Goal: Transaction & Acquisition: Download file/media

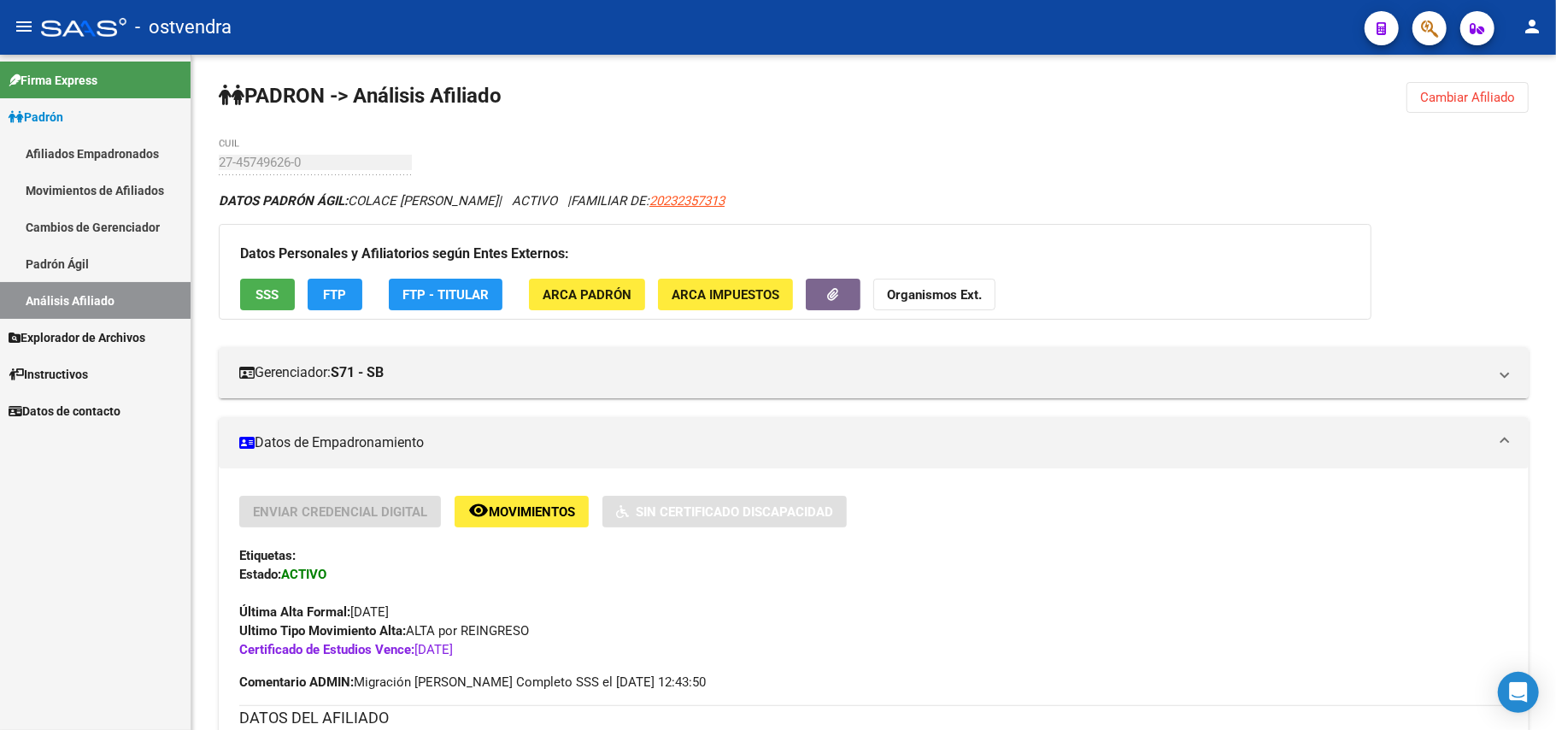
click at [83, 144] on link "Afiliados Empadronados" at bounding box center [95, 153] width 191 height 37
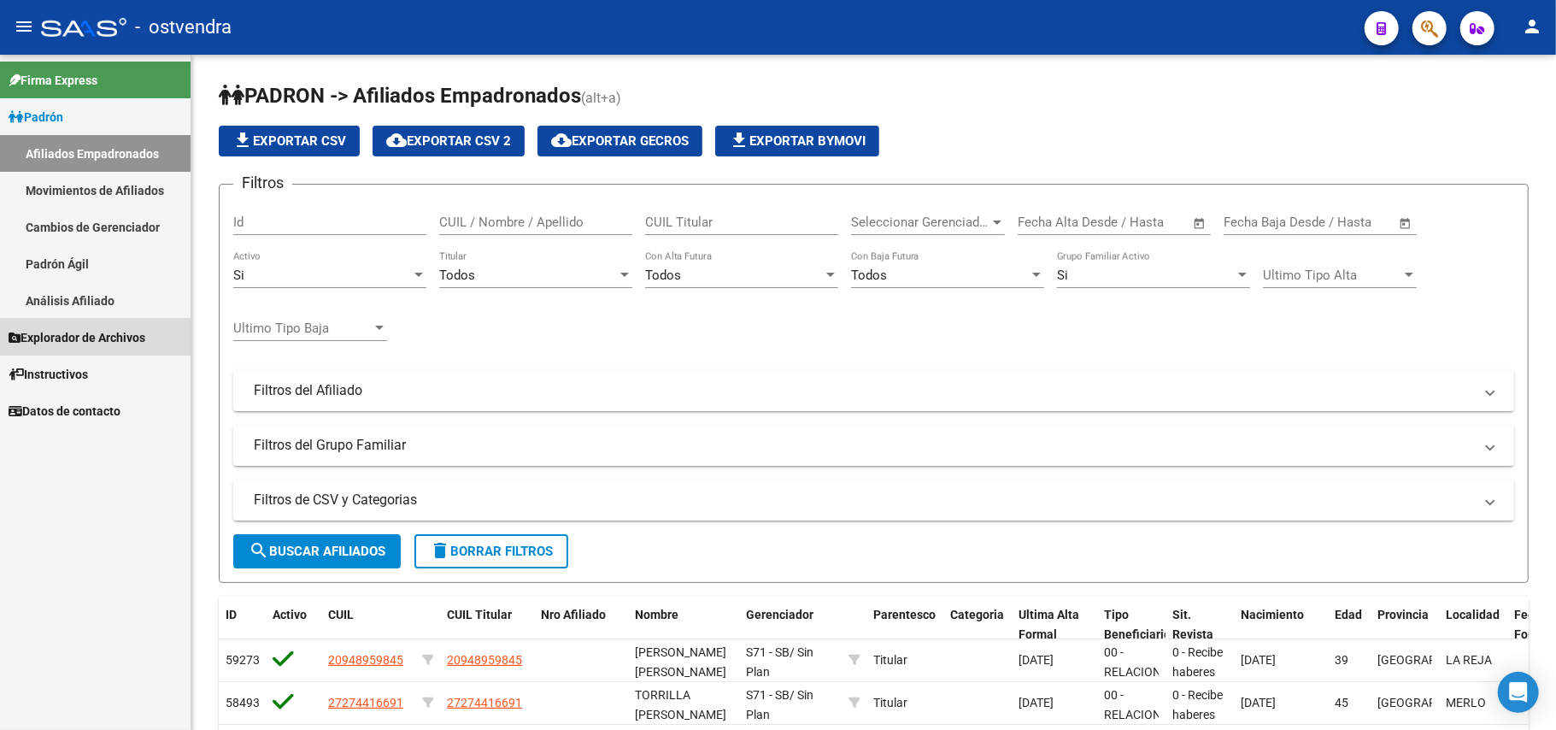
click at [68, 344] on span "Explorador de Archivos" at bounding box center [77, 337] width 137 height 19
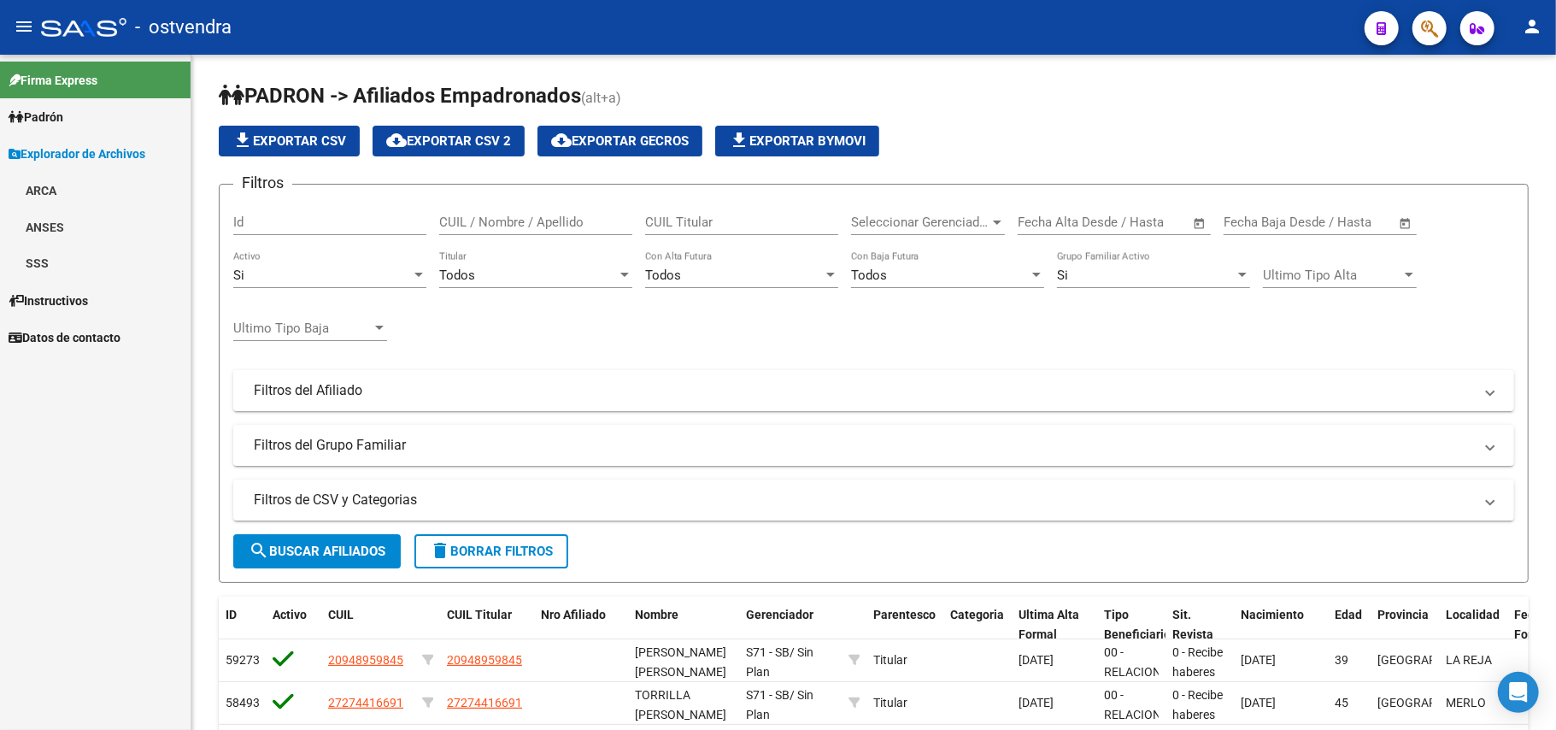
click at [46, 261] on link "SSS" at bounding box center [95, 263] width 191 height 37
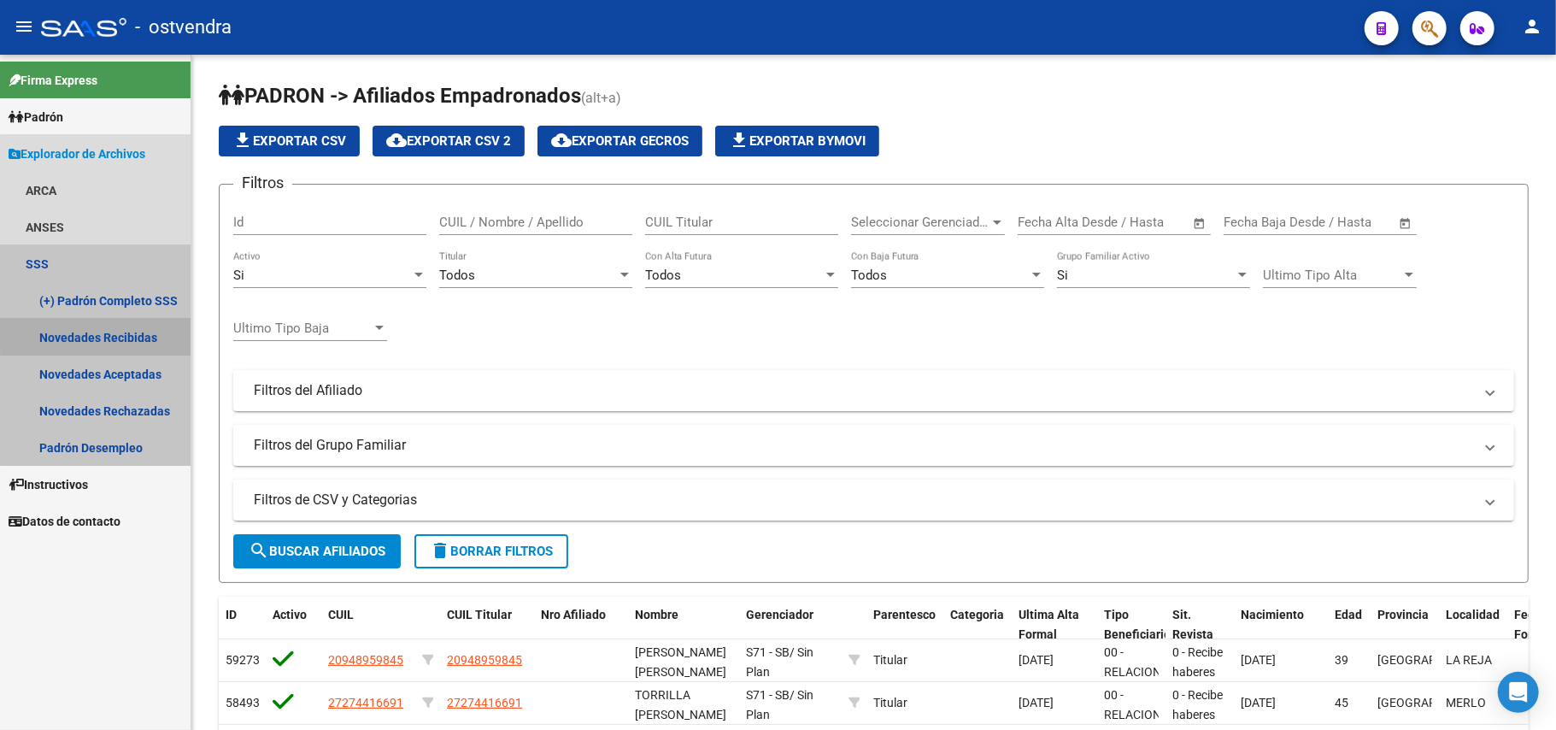
click at [115, 335] on link "Novedades Recibidas" at bounding box center [95, 337] width 191 height 37
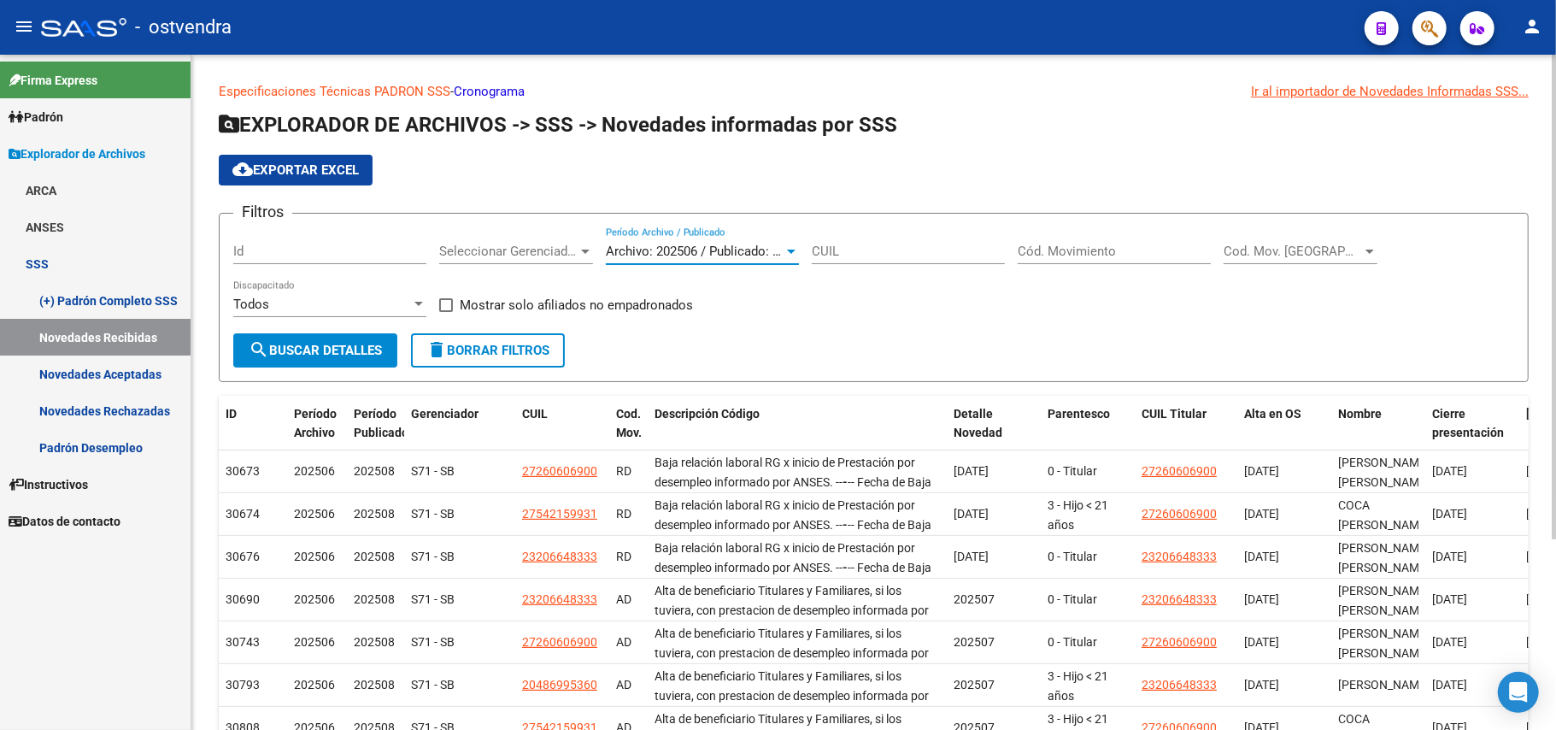
click at [773, 255] on span "Archivo: 202506 / Publicado: 202508" at bounding box center [710, 251] width 208 height 15
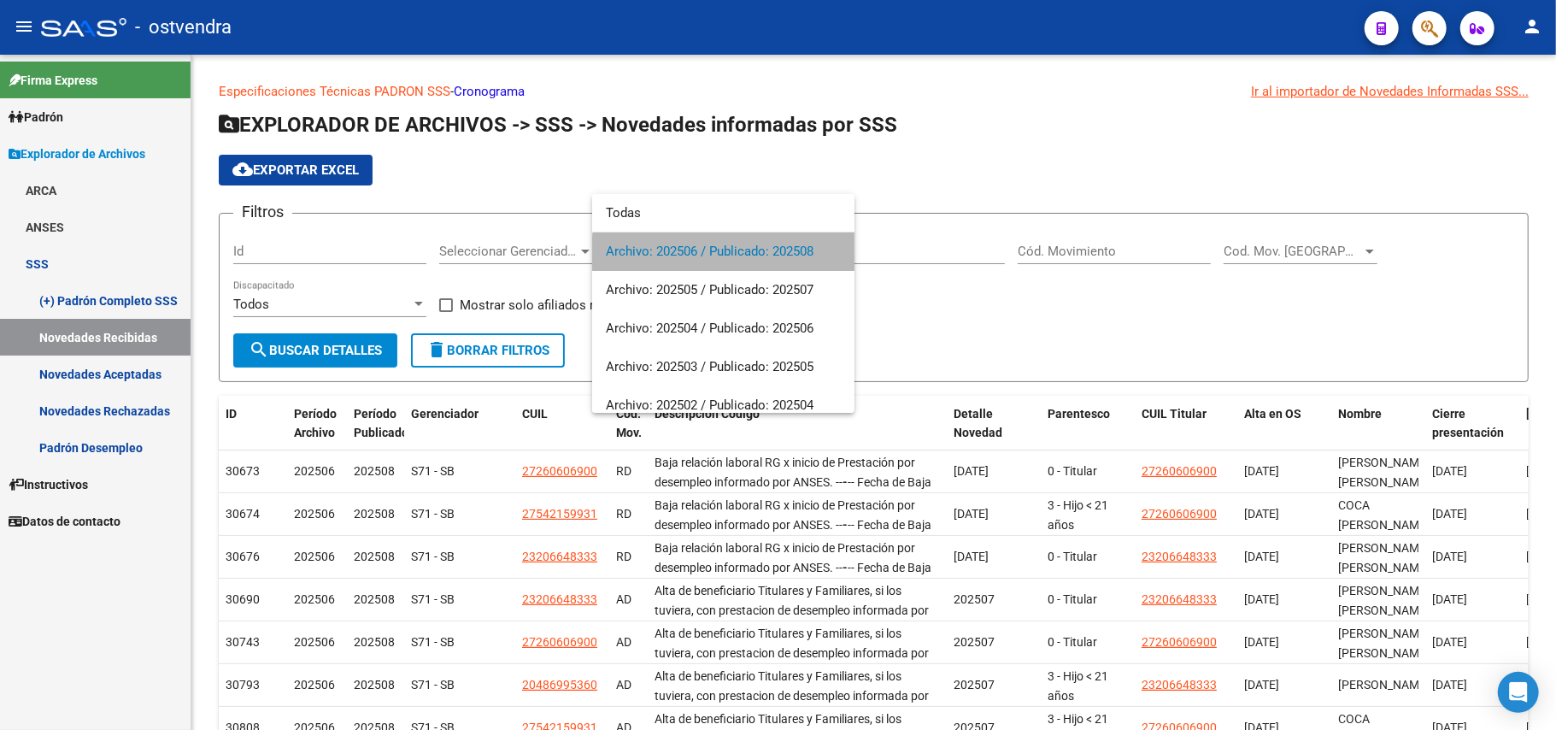
click at [771, 255] on span "Archivo: 202506 / Publicado: 202508" at bounding box center [723, 251] width 235 height 38
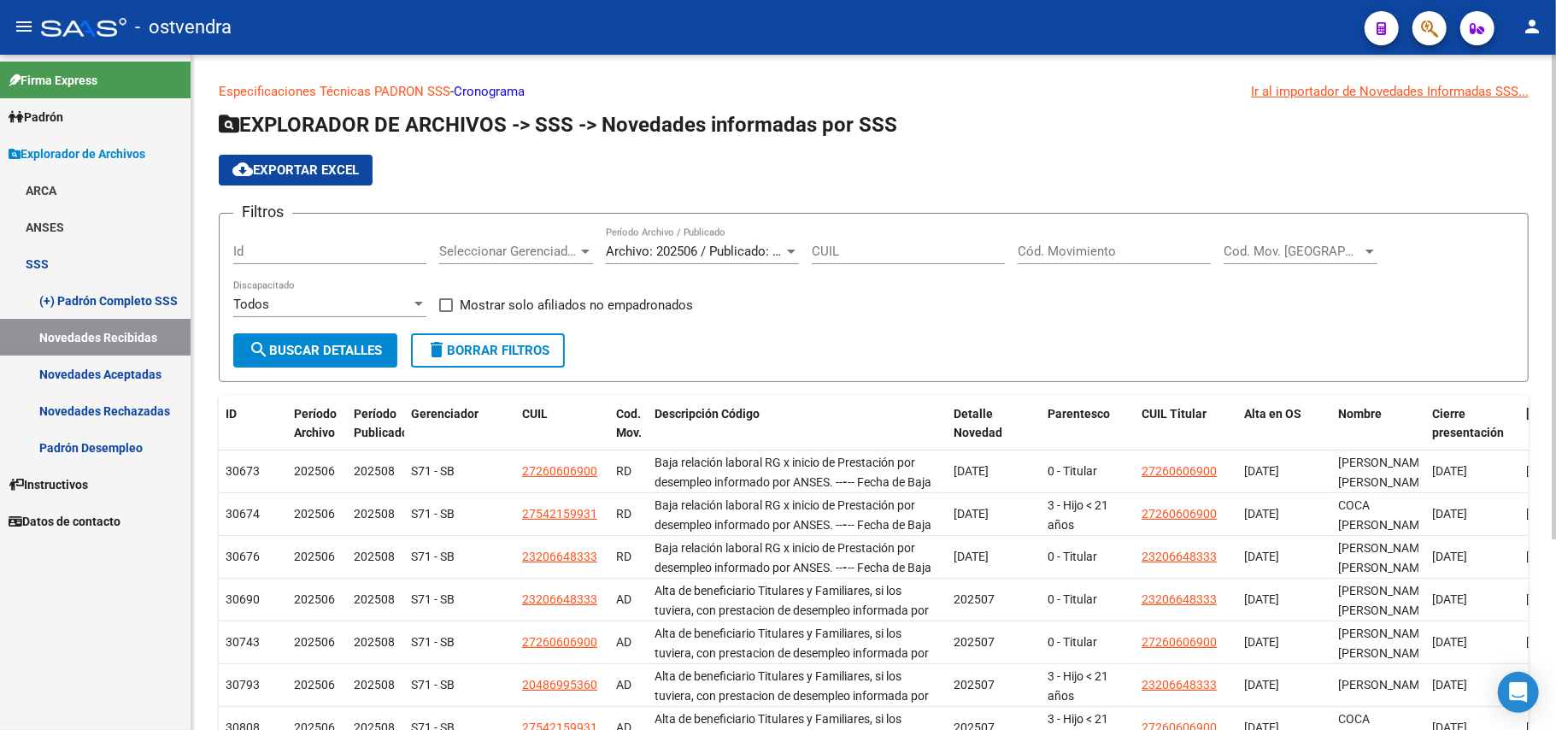
click at [653, 202] on app-list-header "EXPLORADOR DE ARCHIVOS -> SSS -> Novedades informadas por SSS cloud_download Ex…" at bounding box center [874, 246] width 1310 height 271
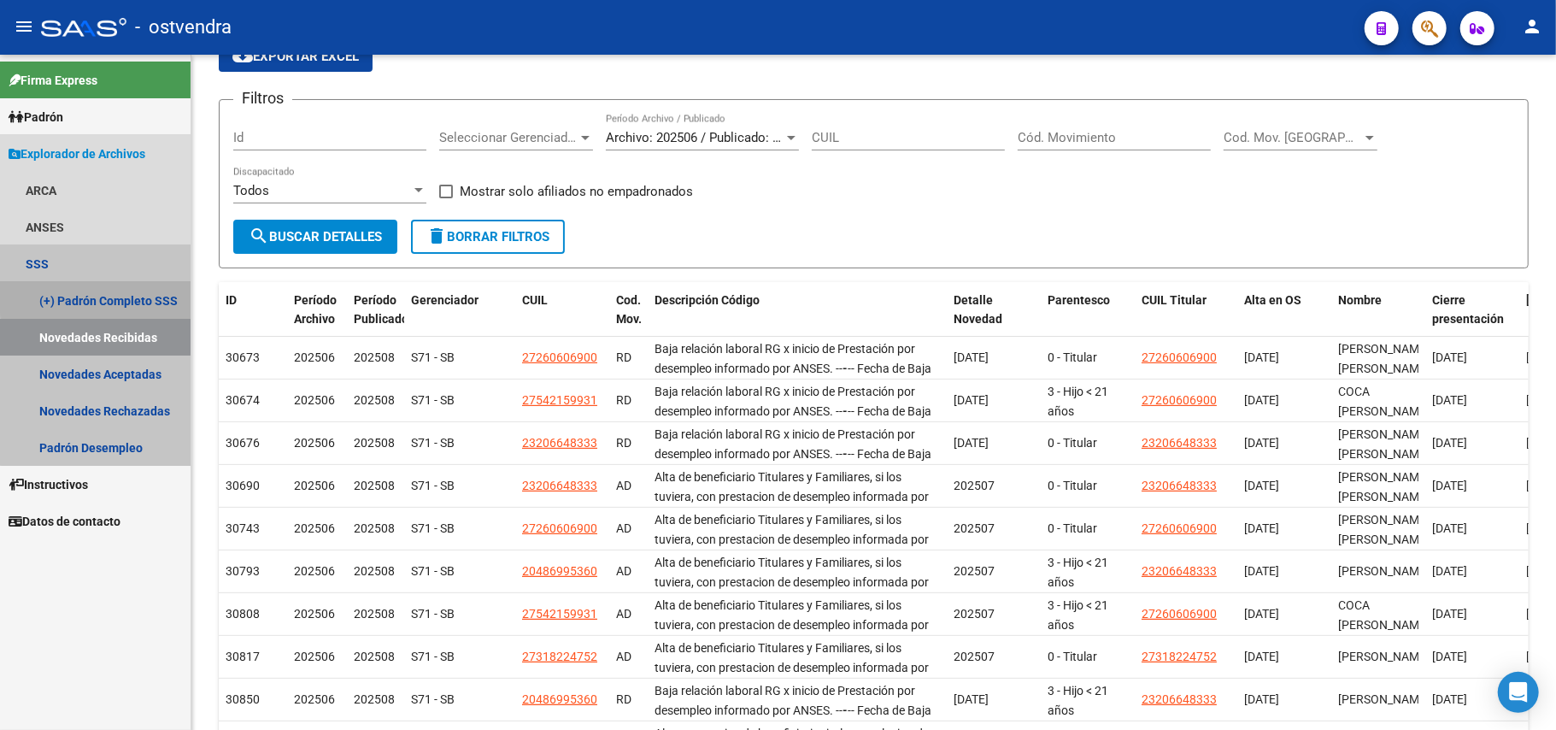
click at [99, 292] on link "(+) Padrón Completo SSS" at bounding box center [95, 300] width 191 height 37
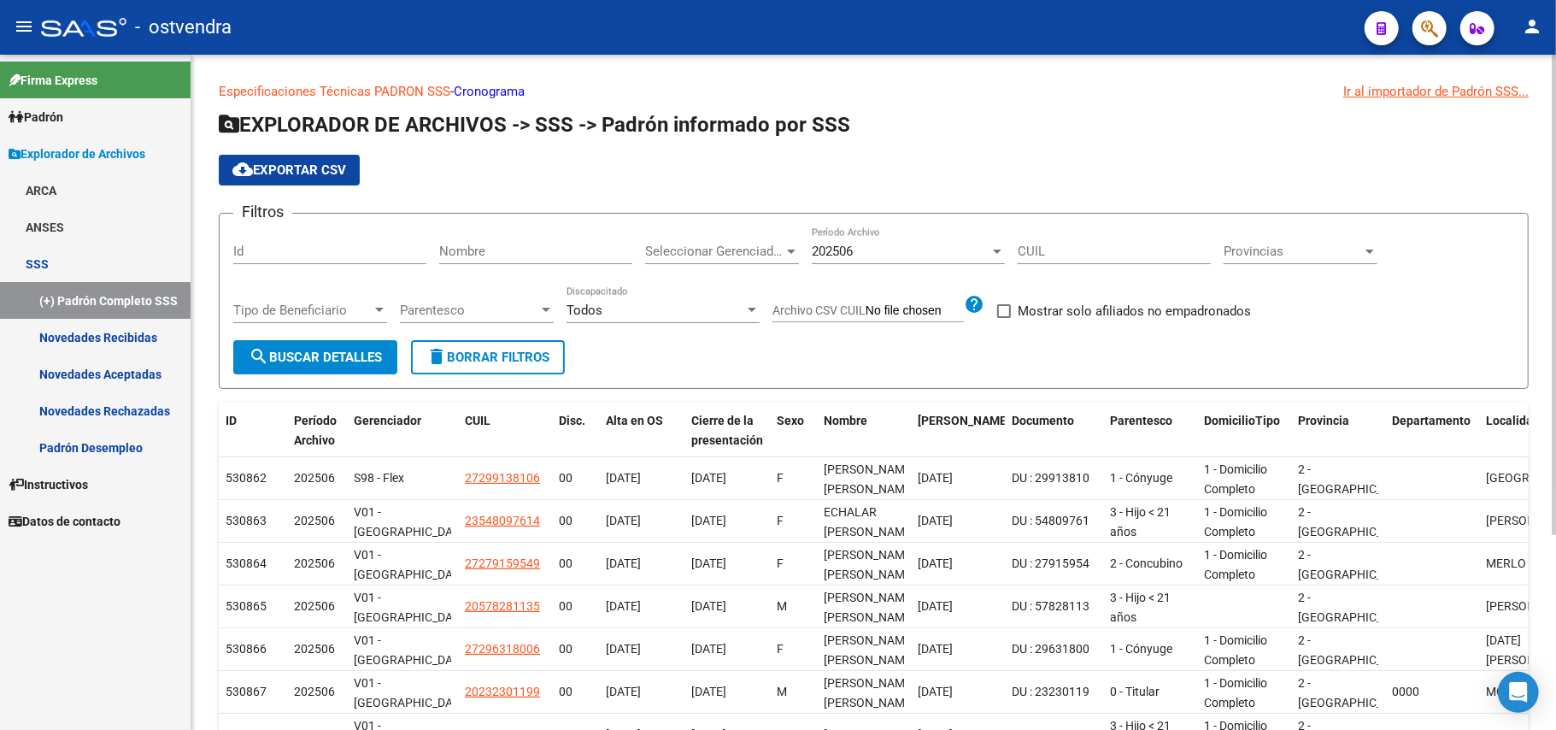
click at [340, 244] on input "Id" at bounding box center [329, 251] width 193 height 15
click at [744, 238] on div "Seleccionar Gerenciador Seleccionar Gerenciador" at bounding box center [722, 245] width 154 height 37
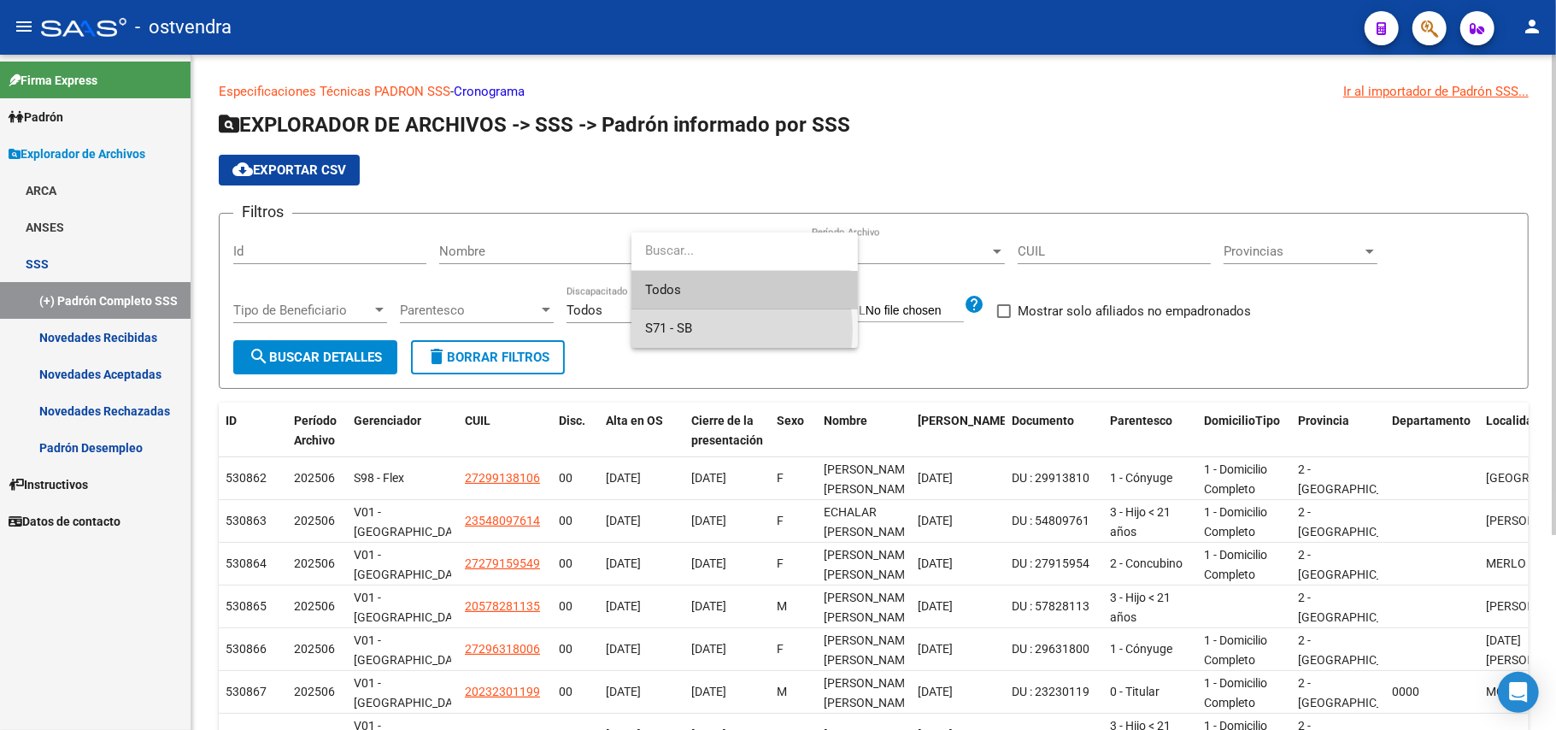
click at [704, 329] on span "S71 - SB" at bounding box center [744, 328] width 199 height 38
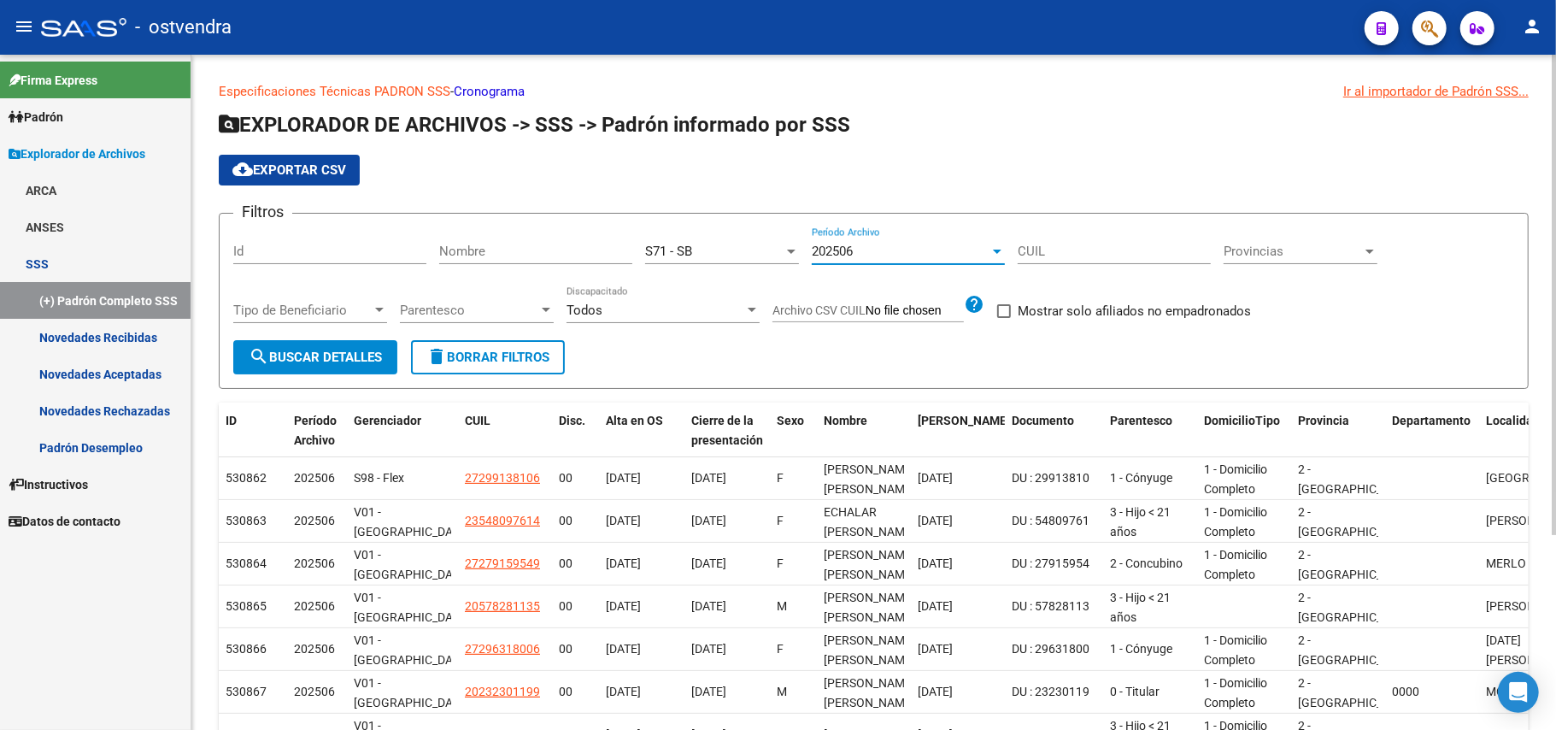
click at [990, 255] on div "202506" at bounding box center [901, 251] width 178 height 15
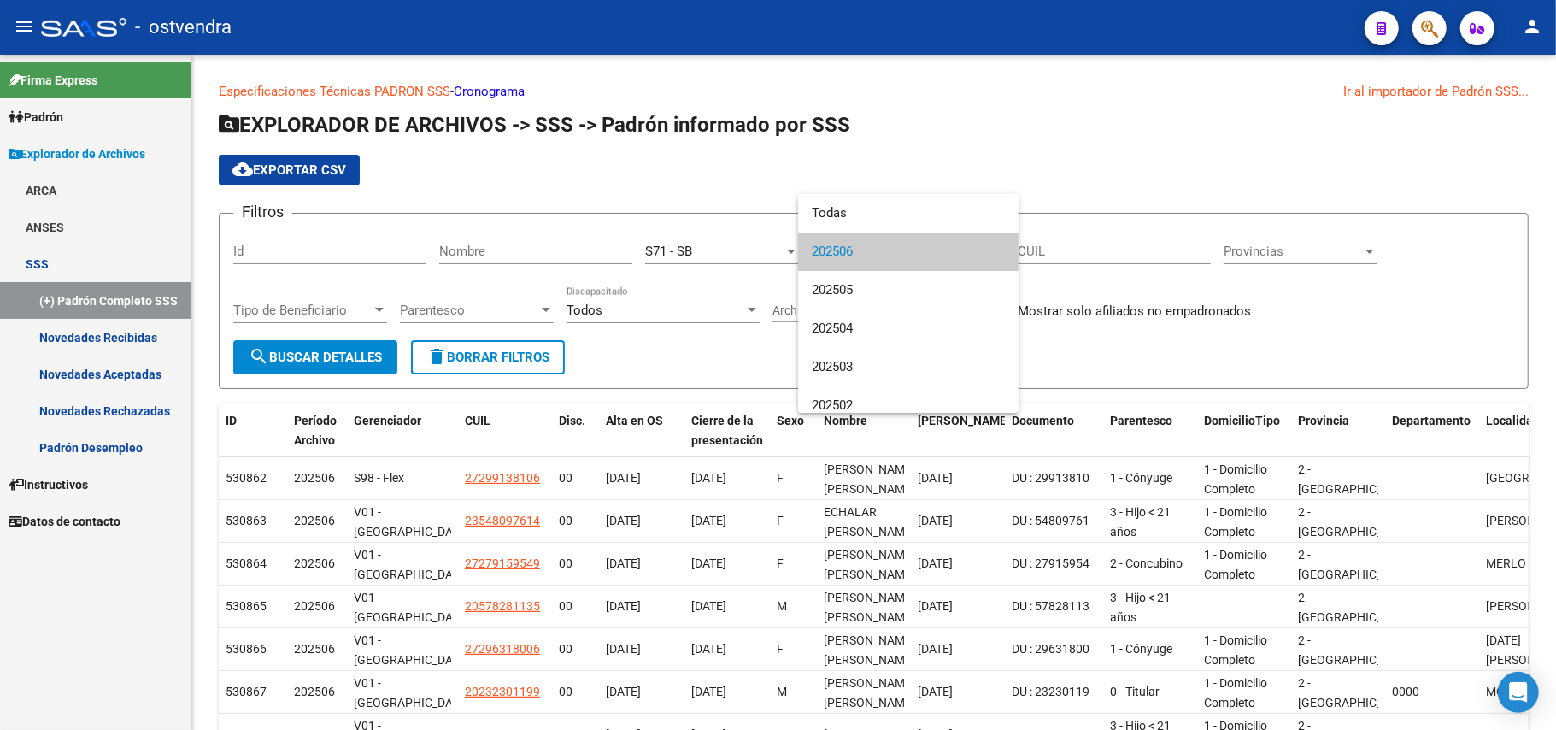
click at [897, 253] on span "202506" at bounding box center [908, 251] width 193 height 38
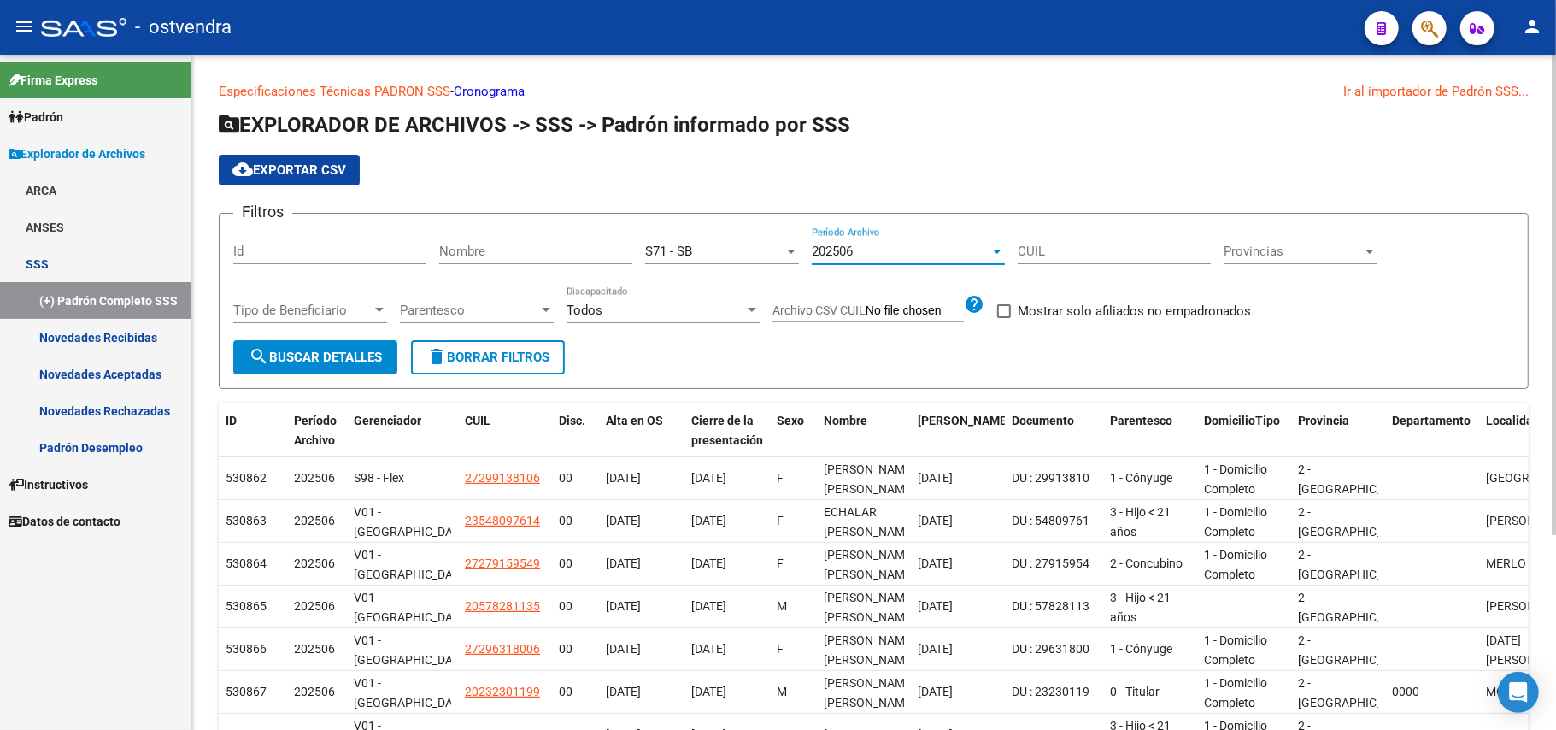
click at [1096, 251] on input "CUIL" at bounding box center [1114, 251] width 193 height 15
click at [1243, 253] on span "Provincias" at bounding box center [1293, 251] width 138 height 15
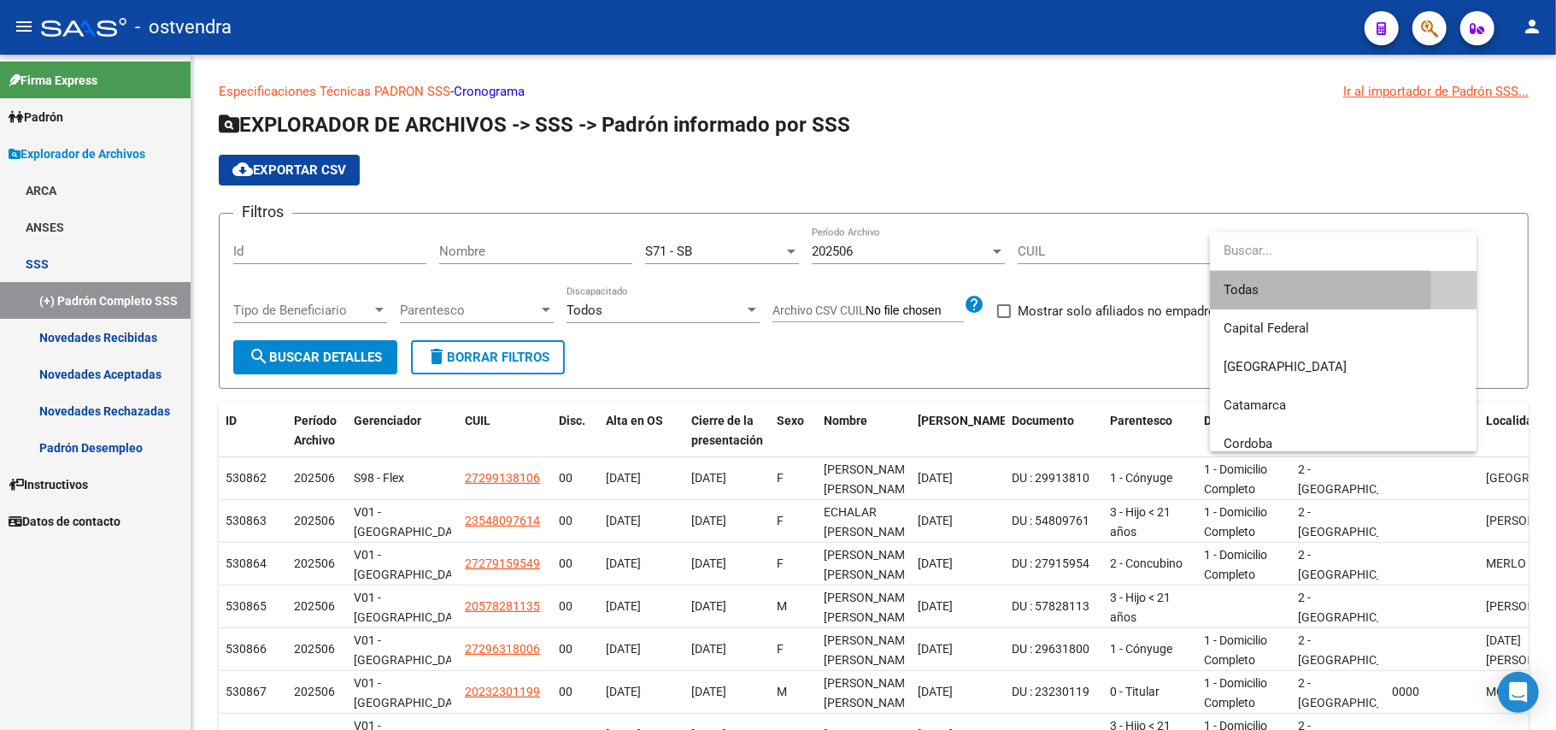
click at [1241, 288] on span "Todas" at bounding box center [1343, 290] width 239 height 38
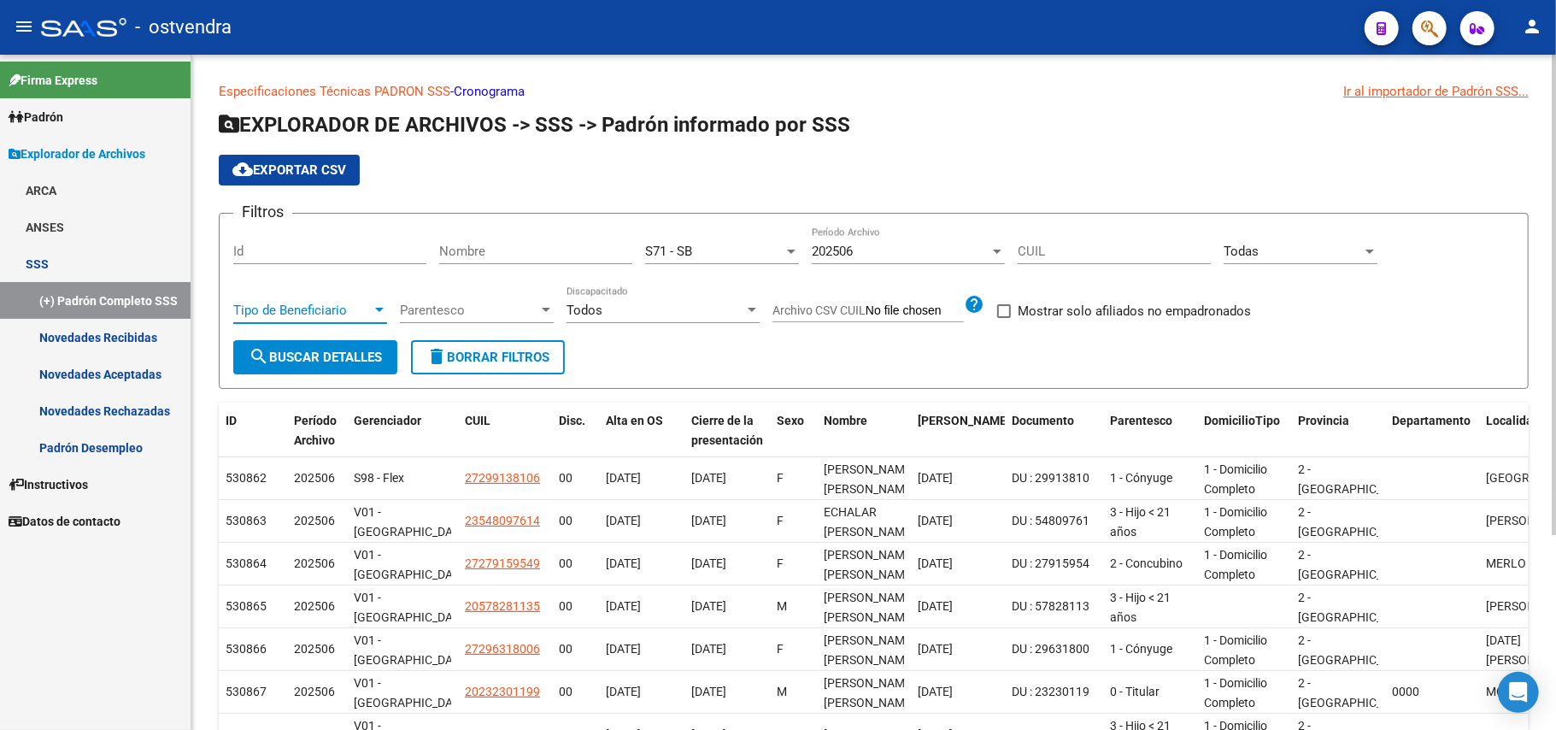
click at [343, 313] on span "Tipo de Beneficiario" at bounding box center [302, 310] width 138 height 15
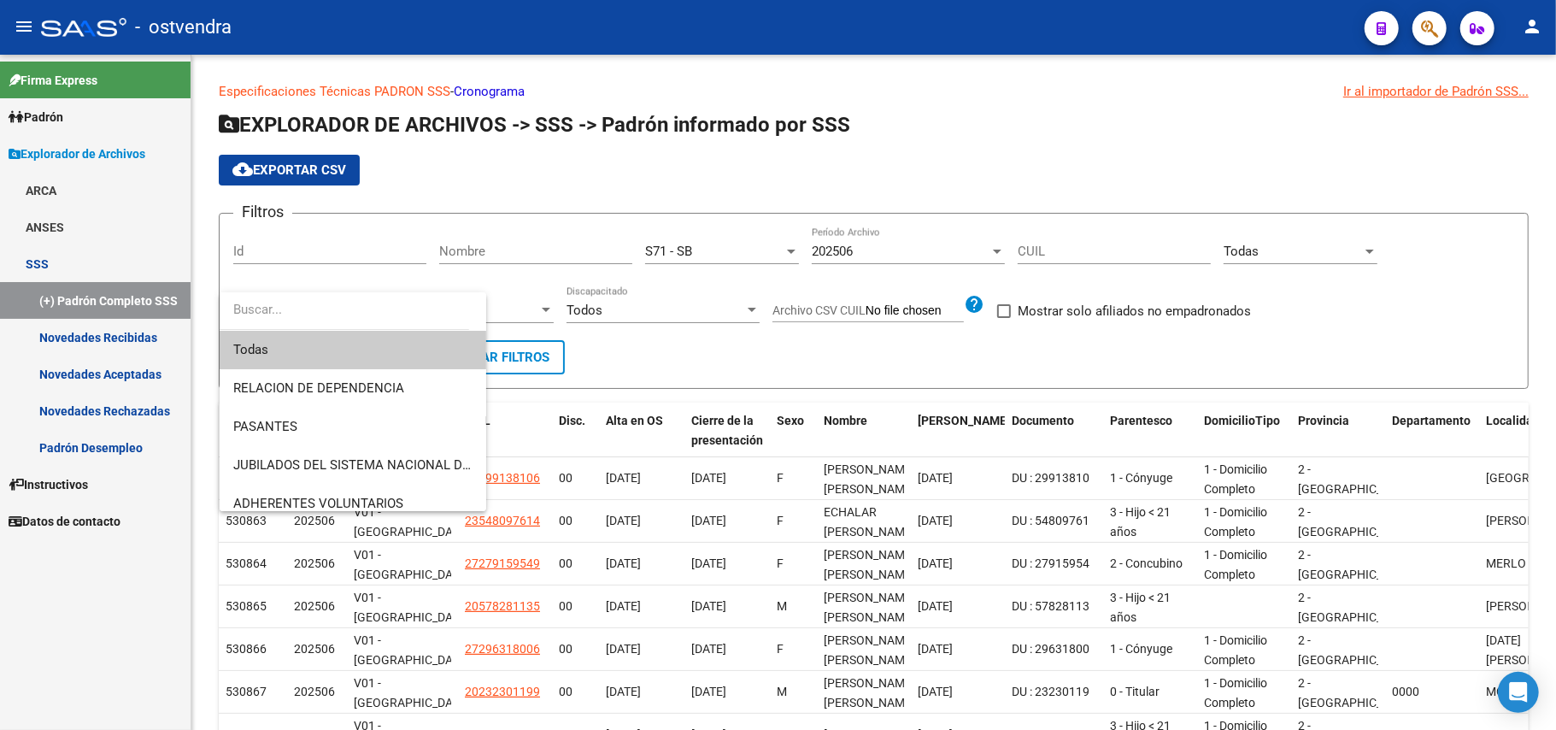
click at [340, 360] on span "Todas" at bounding box center [352, 350] width 239 height 38
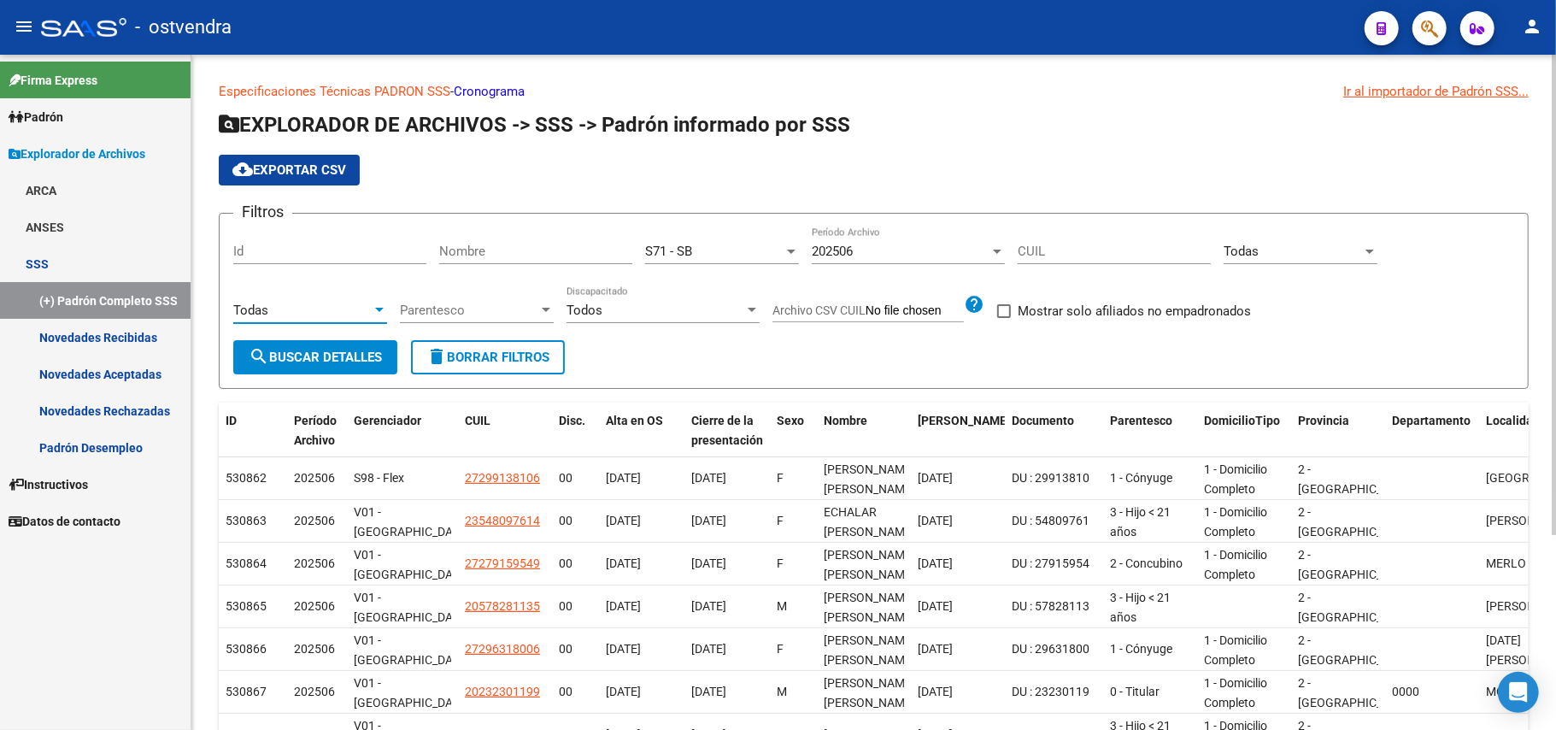
click at [531, 311] on span "Parentesco" at bounding box center [469, 310] width 138 height 15
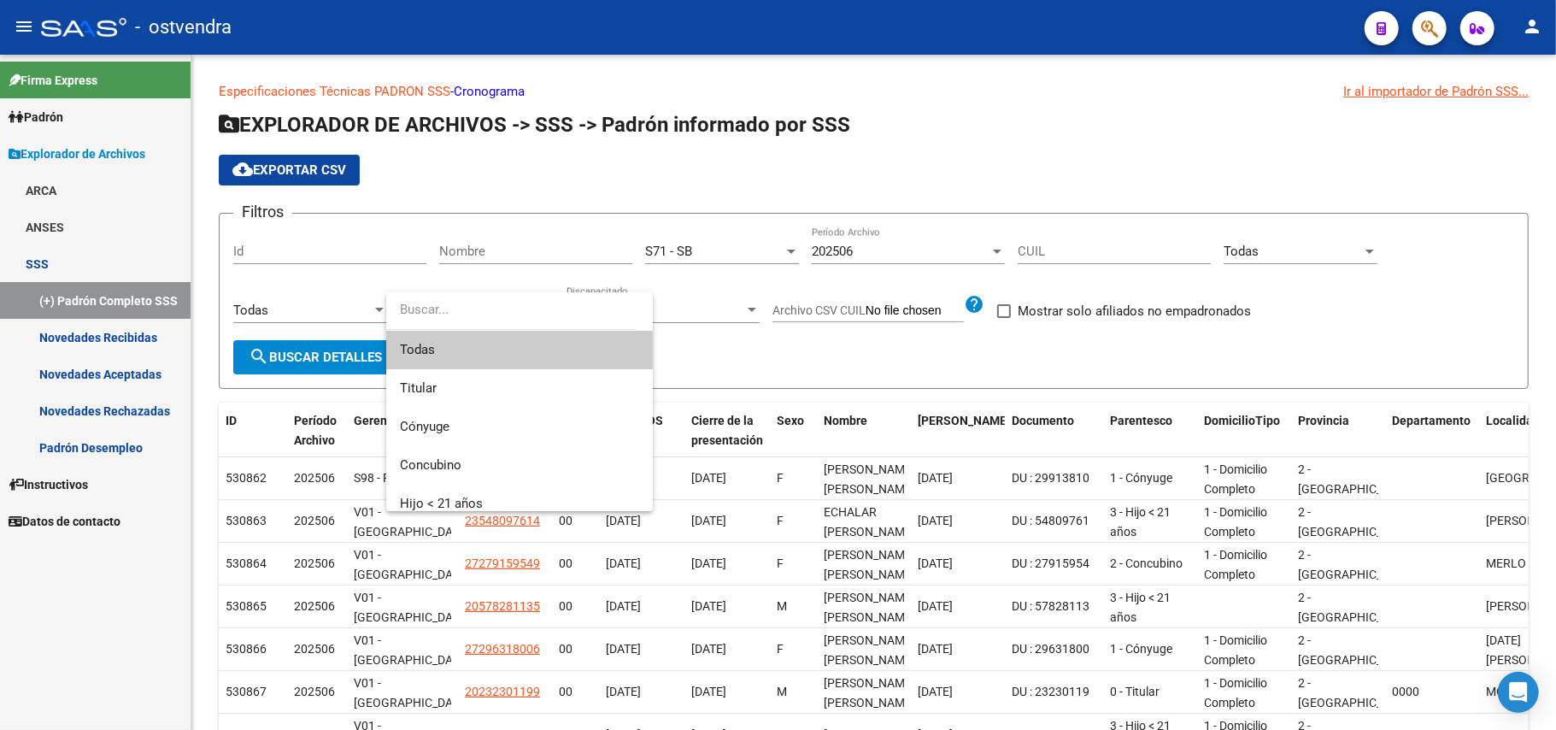
click at [479, 356] on span "Todas" at bounding box center [519, 350] width 239 height 38
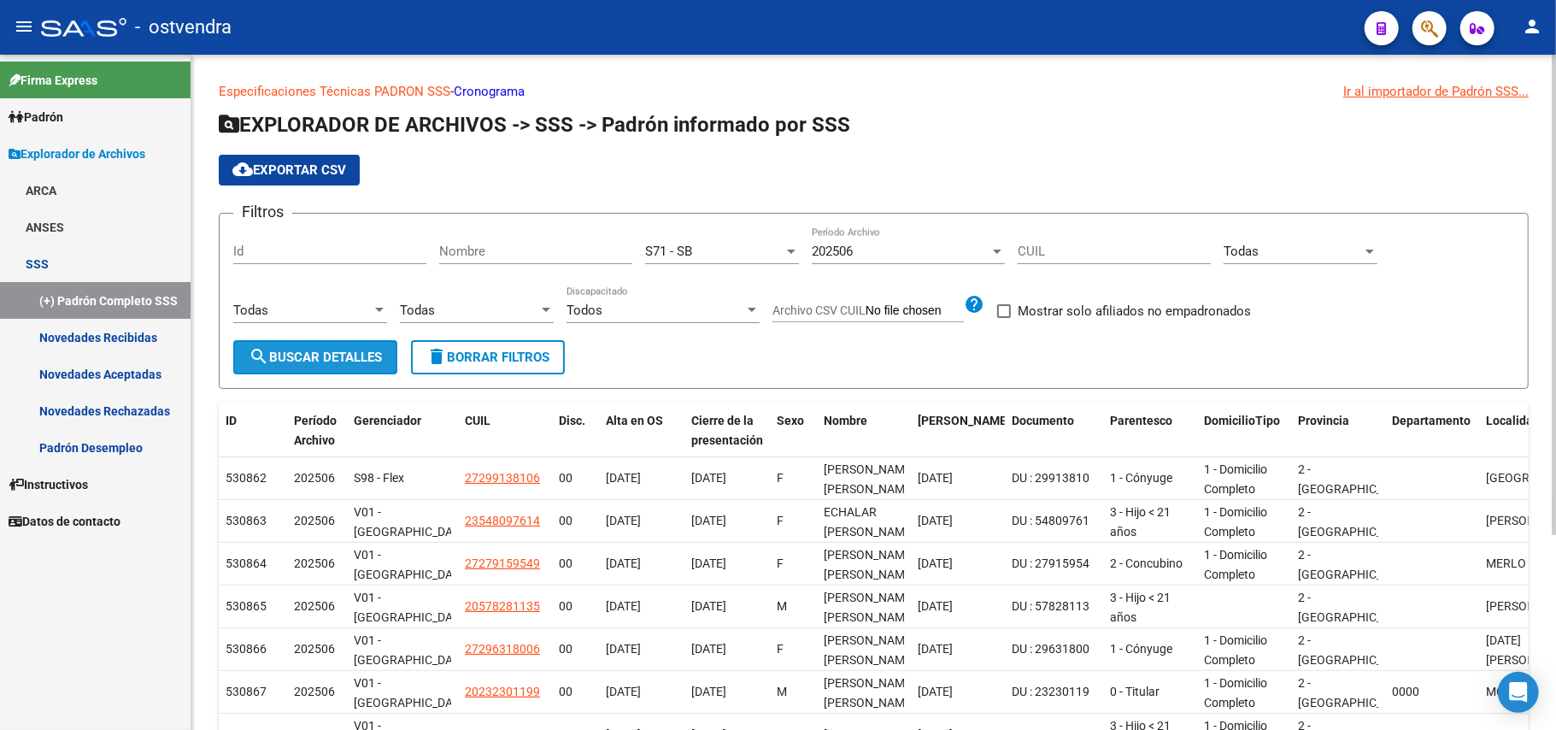
click at [393, 349] on button "search Buscar Detalles" at bounding box center [315, 357] width 164 height 34
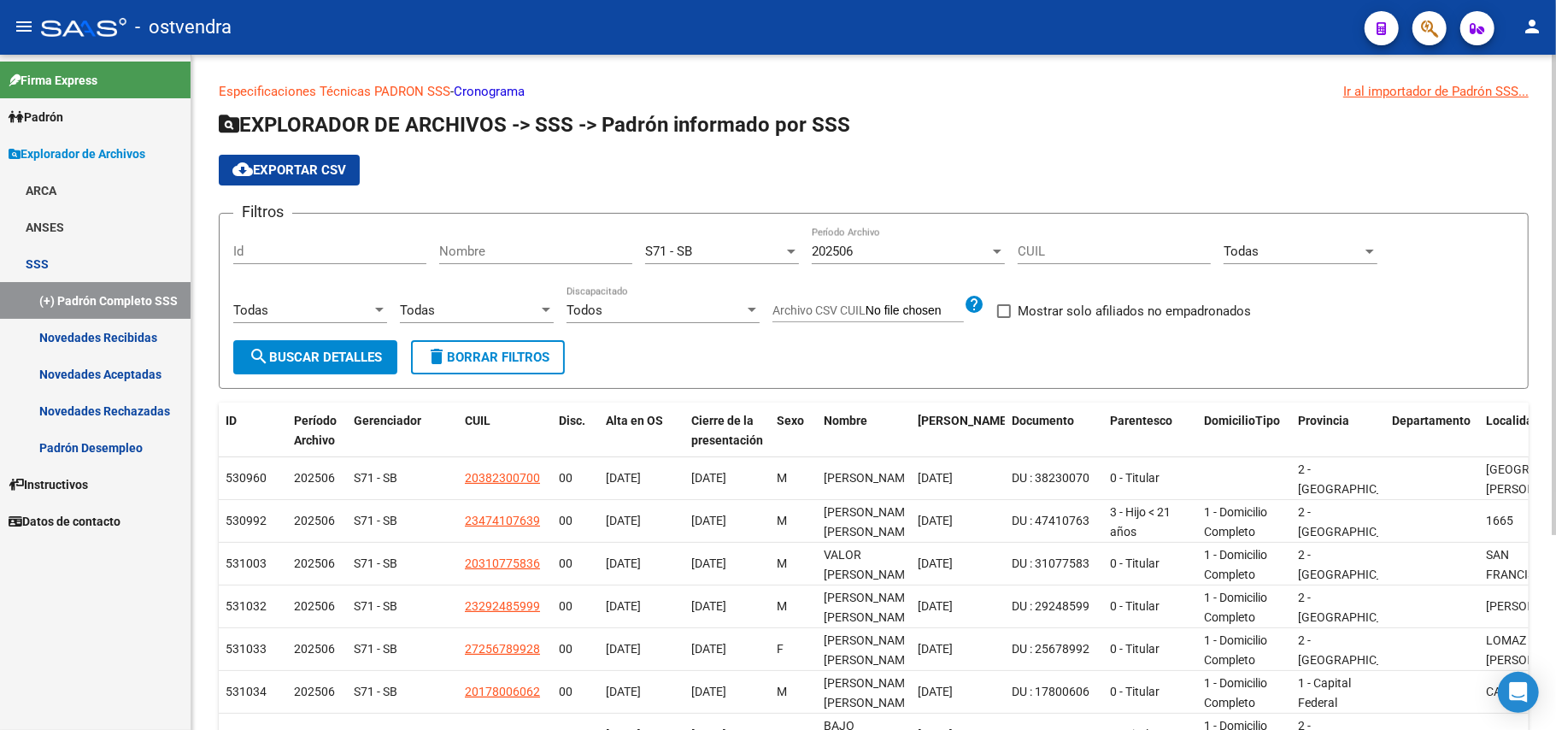
click at [321, 185] on app-list-header "EXPLORADOR DE ARCHIVOS -> SSS -> [PERSON_NAME] informado por SSS cloud_download…" at bounding box center [874, 250] width 1310 height 278
click at [326, 173] on span "cloud_download Exportar CSV" at bounding box center [289, 169] width 114 height 15
click at [595, 166] on div "cloud_download Exportar CSV" at bounding box center [874, 170] width 1310 height 31
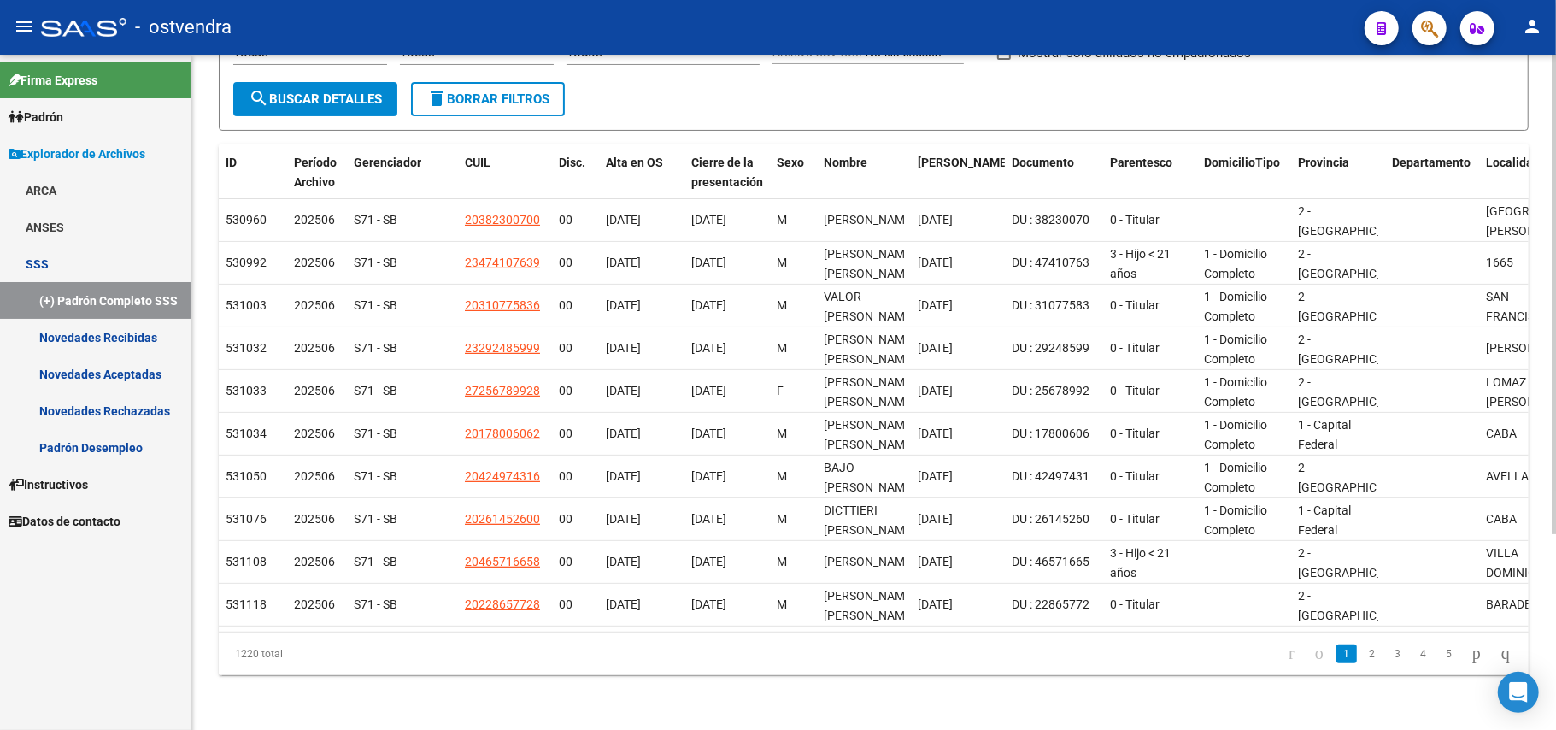
scroll to position [48, 0]
